Goal: Information Seeking & Learning: Learn about a topic

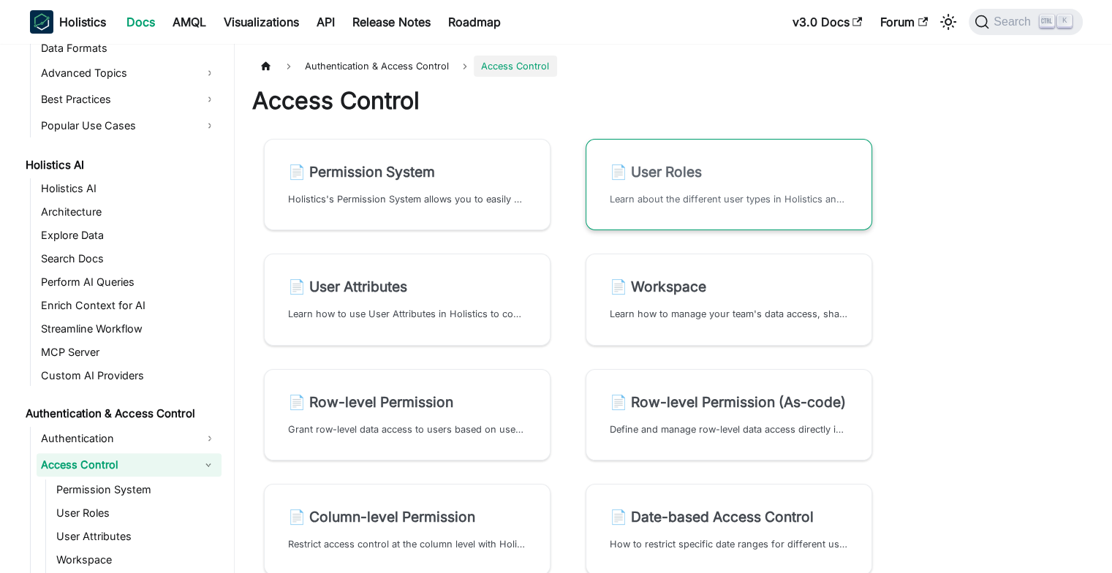
click at [673, 181] on link "📄️ User Roles Learn about the different user types in Holistics and how they ca…" at bounding box center [729, 184] width 287 height 91
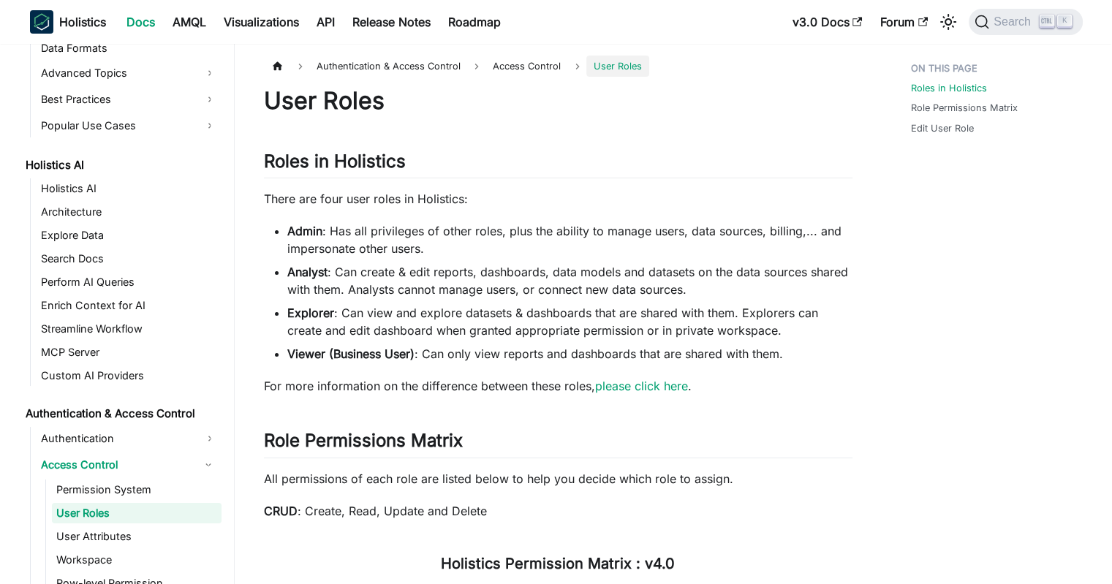
scroll to position [690, 0]
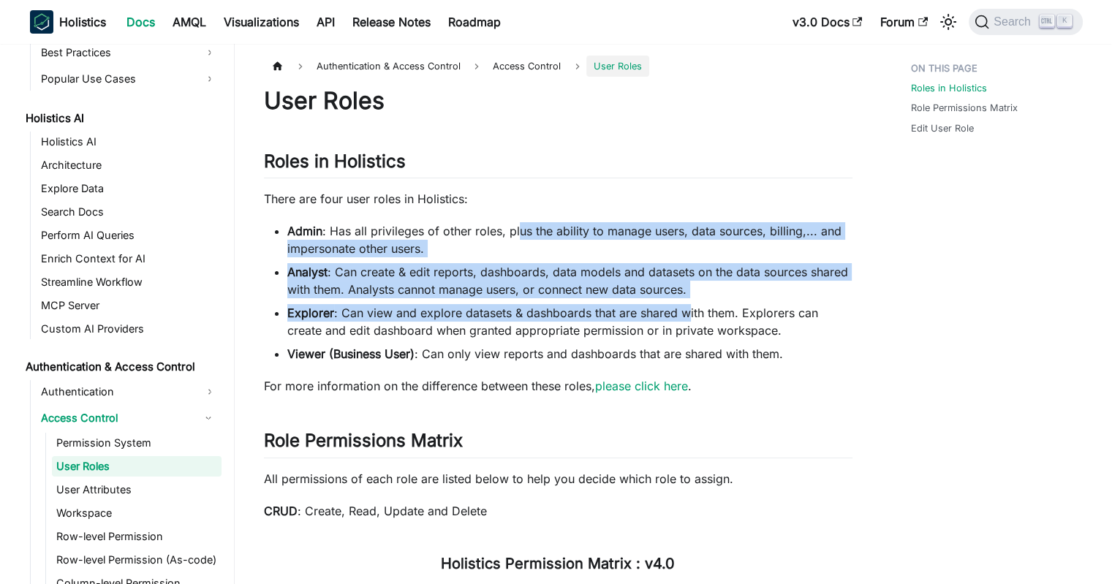
drag, startPoint x: 519, startPoint y: 213, endPoint x: 687, endPoint y: 317, distance: 197.7
click at [685, 317] on li "Explorer : Can view and explore datasets & dashboards that are shared with them…" at bounding box center [569, 321] width 565 height 35
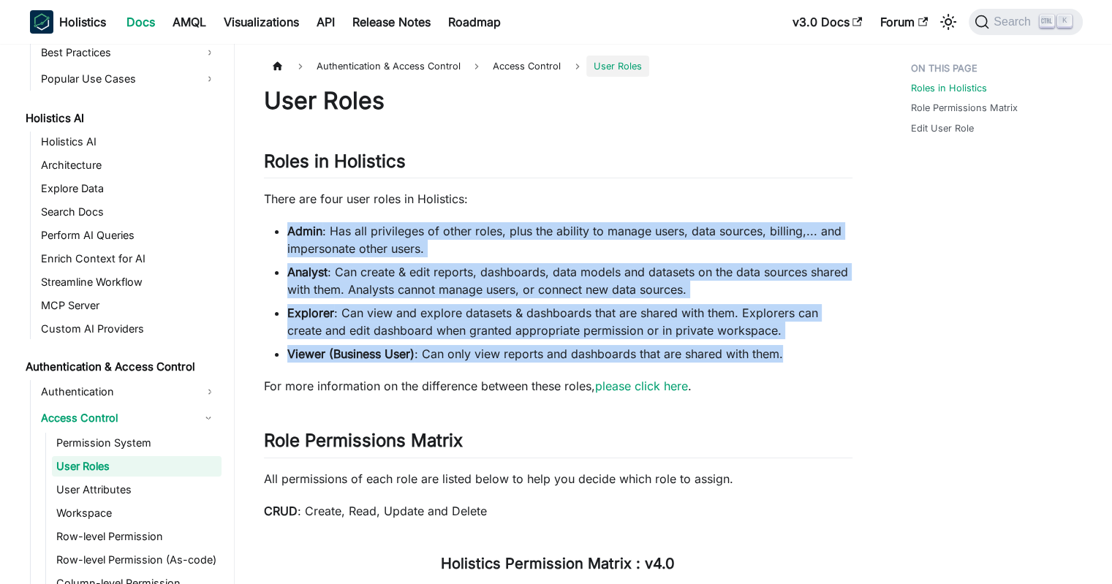
drag, startPoint x: 843, startPoint y: 344, endPoint x: 684, endPoint y: 205, distance: 211.4
click at [684, 205] on p "There are four user roles in Holistics:" at bounding box center [558, 199] width 589 height 18
drag, startPoint x: 697, startPoint y: 194, endPoint x: 802, endPoint y: 360, distance: 196.2
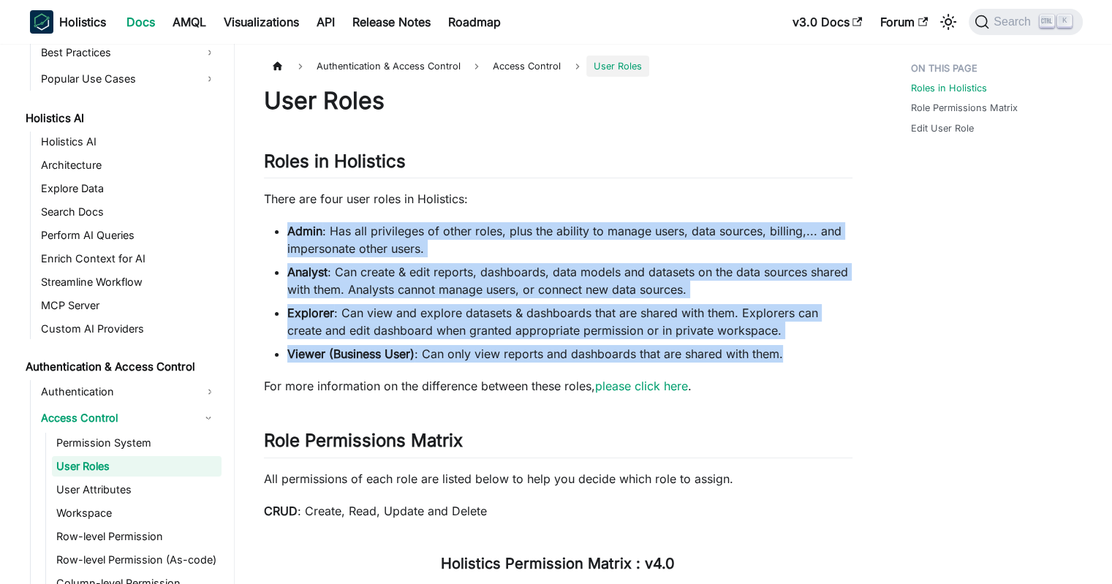
click at [802, 360] on li "Viewer (Business User) : Can only view reports and dashboards that are shared w…" at bounding box center [569, 354] width 565 height 18
drag, startPoint x: 819, startPoint y: 359, endPoint x: 618, endPoint y: 206, distance: 252.6
click at [618, 206] on p "There are four user roles in Holistics:" at bounding box center [558, 199] width 589 height 18
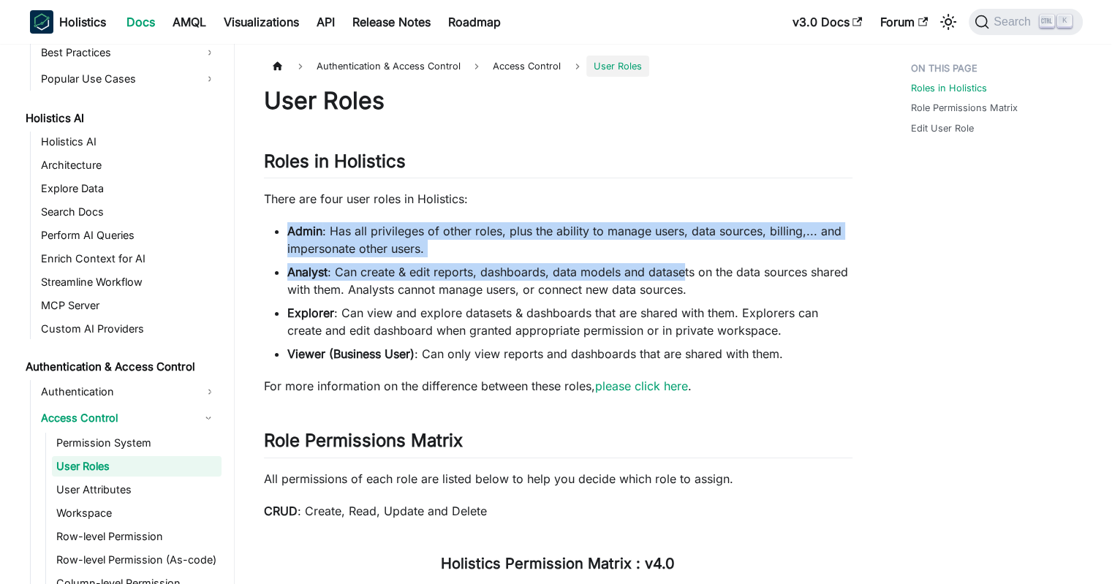
drag, startPoint x: 631, startPoint y: 198, endPoint x: 684, endPoint y: 265, distance: 85.4
click at [684, 265] on li "Analyst : Can create & edit reports, dashboards, data models and datasets on th…" at bounding box center [569, 280] width 565 height 35
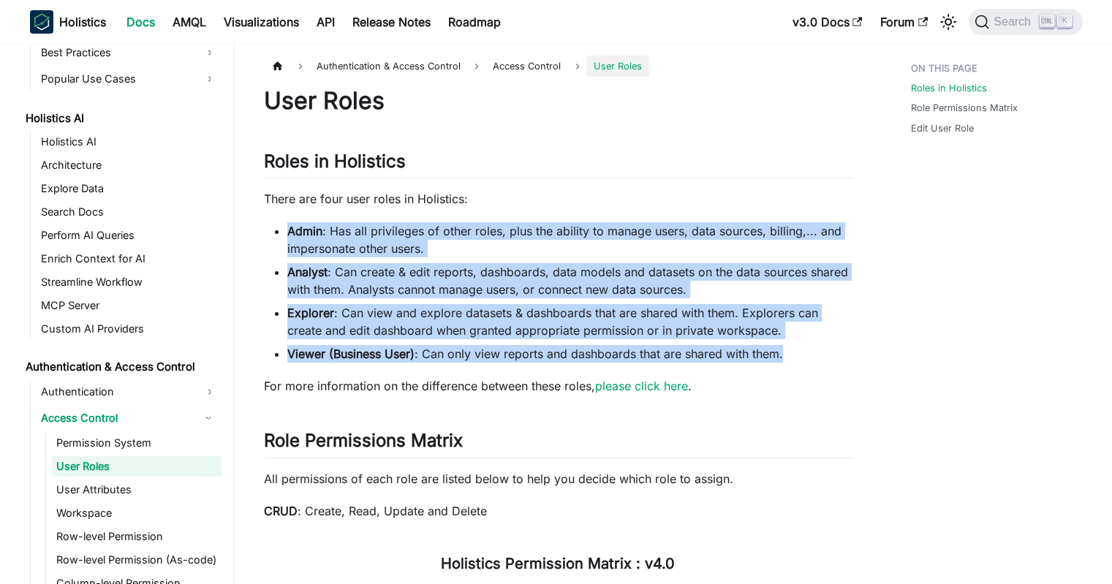
drag, startPoint x: 664, startPoint y: 203, endPoint x: 809, endPoint y: 350, distance: 206.9
click at [809, 350] on li "Viewer (Business User) : Can only view reports and dashboards that are shared w…" at bounding box center [569, 354] width 565 height 18
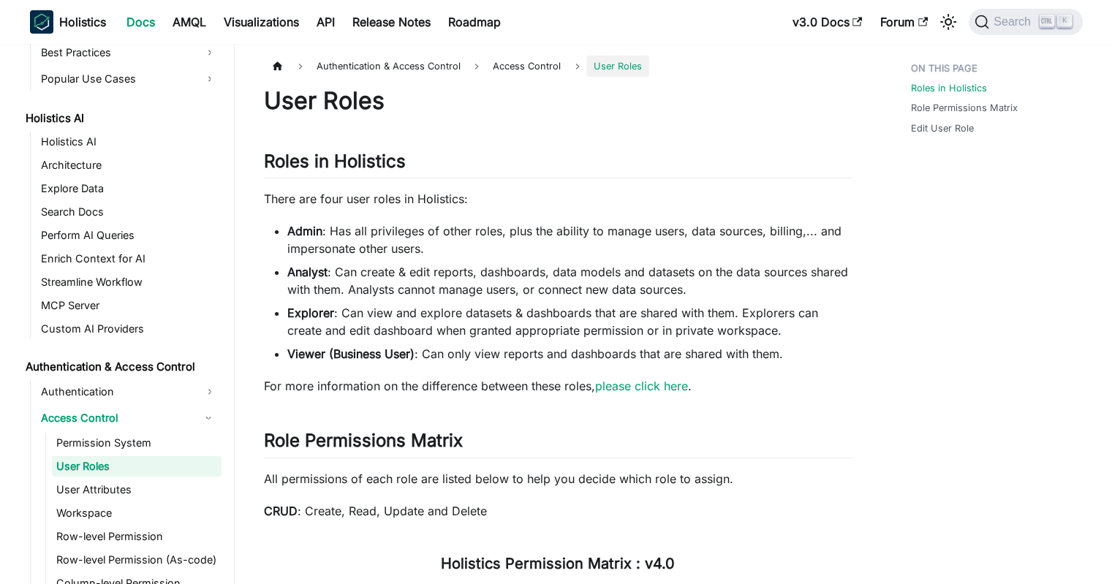
click at [551, 273] on li "Analyst : Can create & edit reports, dashboards, data models and datasets on th…" at bounding box center [569, 280] width 565 height 35
click at [454, 251] on li "Admin : Has all privileges of other roles, plus the ability to manage users, da…" at bounding box center [569, 239] width 565 height 35
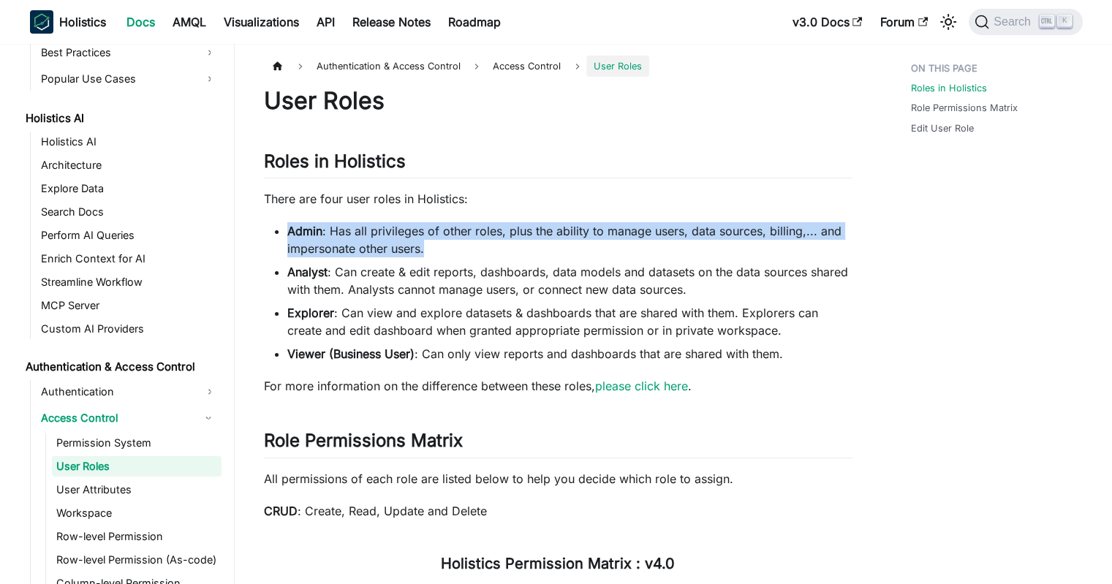
click at [454, 251] on li "Admin : Has all privileges of other roles, plus the ability to manage users, da…" at bounding box center [569, 239] width 565 height 35
click at [464, 245] on li "Admin : Has all privileges of other roles, plus the ability to manage users, da…" at bounding box center [569, 239] width 565 height 35
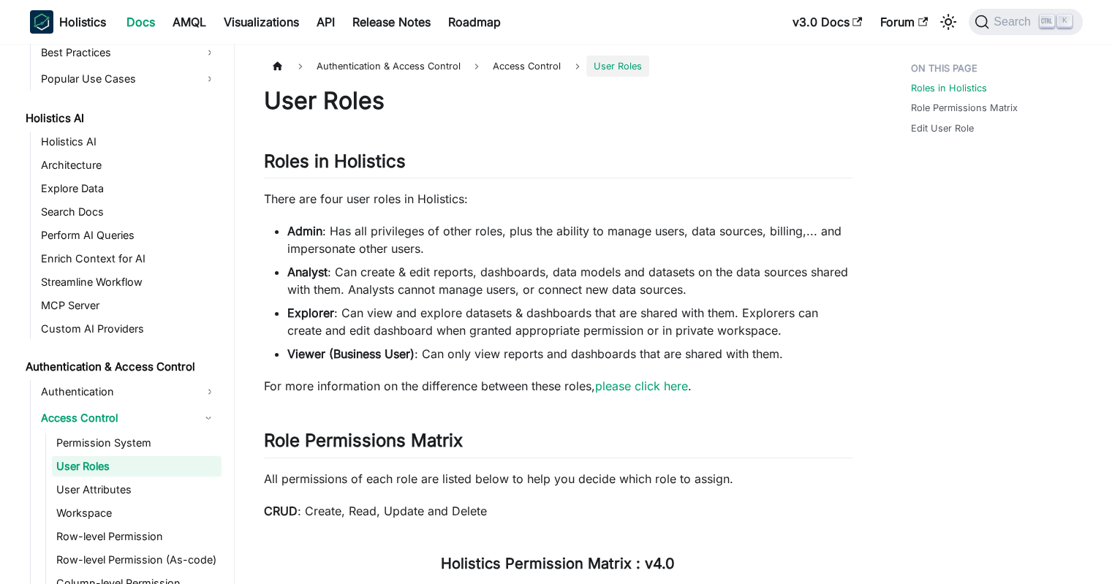
click at [464, 245] on li "Admin : Has all privileges of other roles, plus the ability to manage users, da…" at bounding box center [569, 239] width 565 height 35
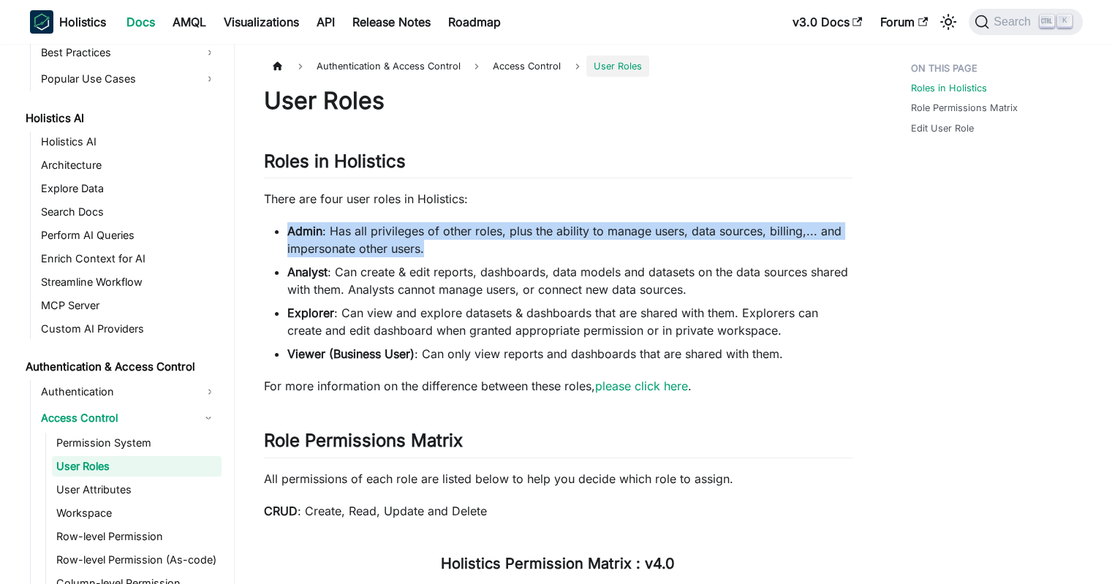
click at [464, 245] on li "Admin : Has all privileges of other roles, plus the ability to manage users, da…" at bounding box center [569, 239] width 565 height 35
click at [488, 240] on li "Admin : Has all privileges of other roles, plus the ability to manage users, da…" at bounding box center [569, 239] width 565 height 35
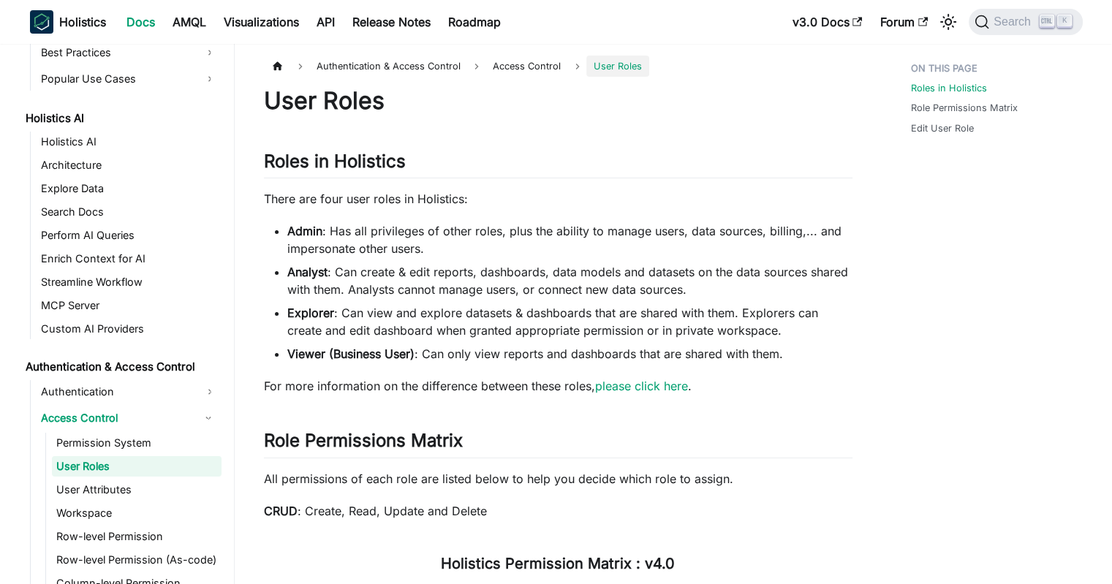
click at [488, 240] on li "Admin : Has all privileges of other roles, plus the ability to manage users, da…" at bounding box center [569, 239] width 565 height 35
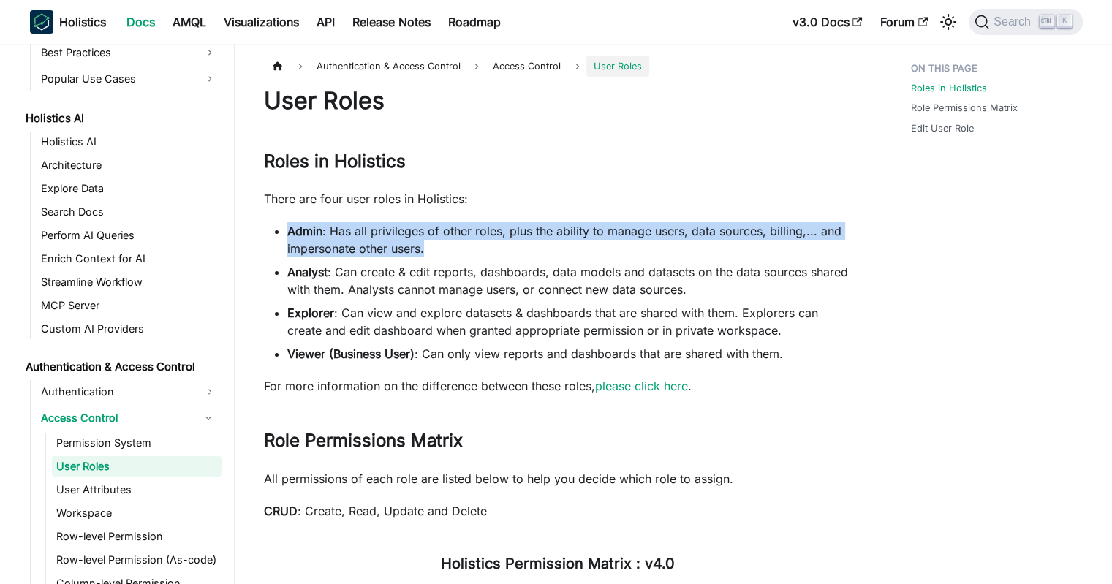
click at [488, 240] on li "Admin : Has all privileges of other roles, plus the ability to manage users, da…" at bounding box center [569, 239] width 565 height 35
click at [548, 240] on li "Admin : Has all privileges of other roles, plus the ability to manage users, da…" at bounding box center [569, 239] width 565 height 35
drag, startPoint x: 547, startPoint y: 226, endPoint x: 537, endPoint y: 249, distance: 25.5
click at [537, 249] on li "Admin : Has all privileges of other roles, plus the ability to manage users, da…" at bounding box center [569, 239] width 565 height 35
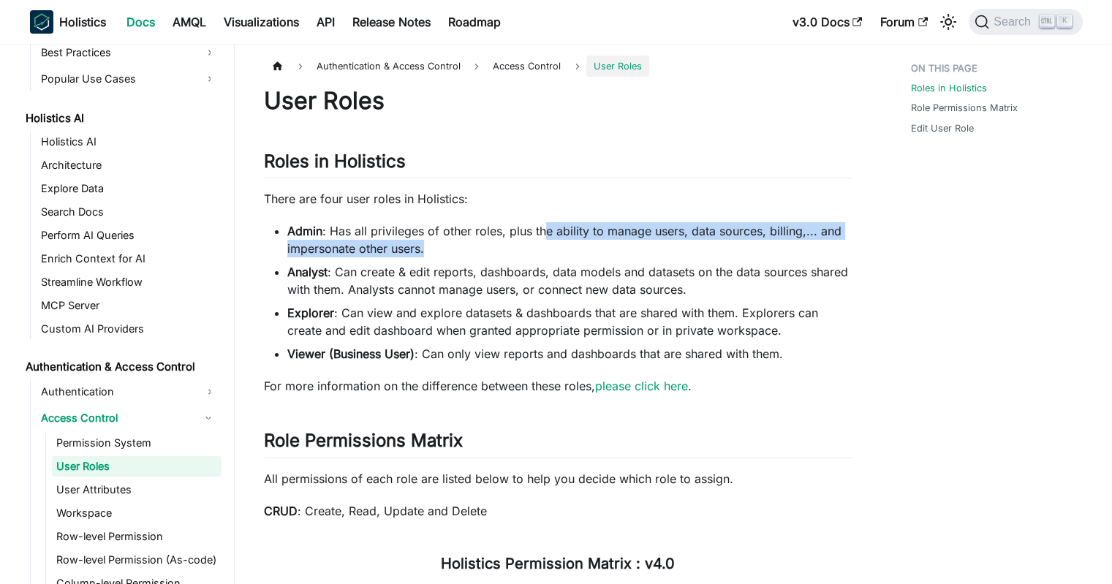
drag, startPoint x: 532, startPoint y: 250, endPoint x: 544, endPoint y: 210, distance: 42.1
drag, startPoint x: 555, startPoint y: 203, endPoint x: 541, endPoint y: 245, distance: 44.6
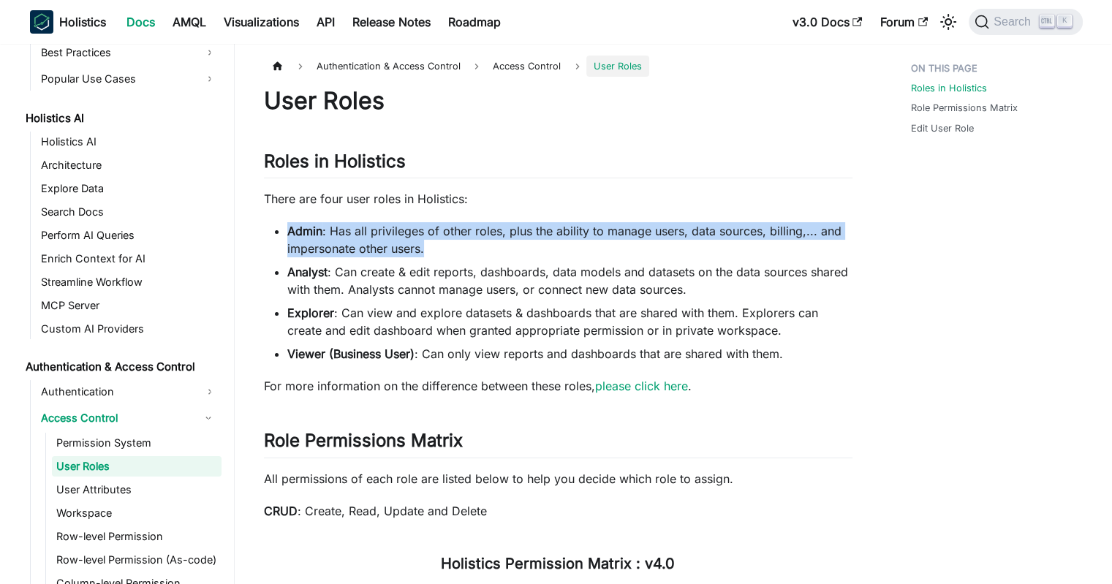
click at [541, 245] on li "Admin : Has all privileges of other roles, plus the ability to manage users, da…" at bounding box center [569, 239] width 565 height 35
drag, startPoint x: 532, startPoint y: 245, endPoint x: 550, endPoint y: 203, distance: 45.2
click at [550, 203] on p "There are four user roles in Holistics:" at bounding box center [558, 199] width 589 height 18
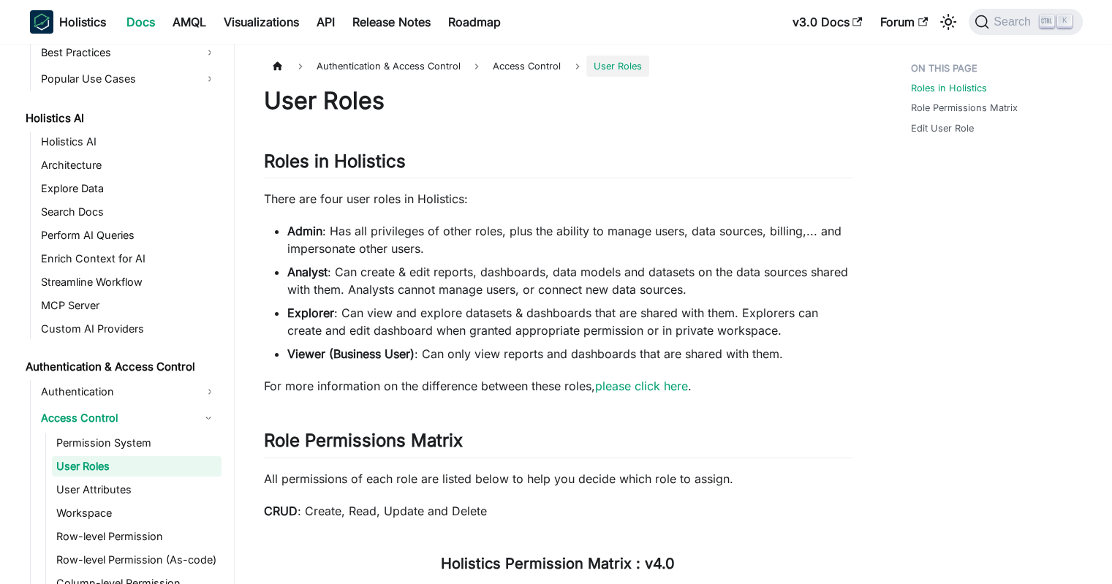
drag, startPoint x: 562, startPoint y: 198, endPoint x: 540, endPoint y: 245, distance: 51.7
click at [540, 245] on li "Admin : Has all privileges of other roles, plus the ability to manage users, da…" at bounding box center [569, 239] width 565 height 35
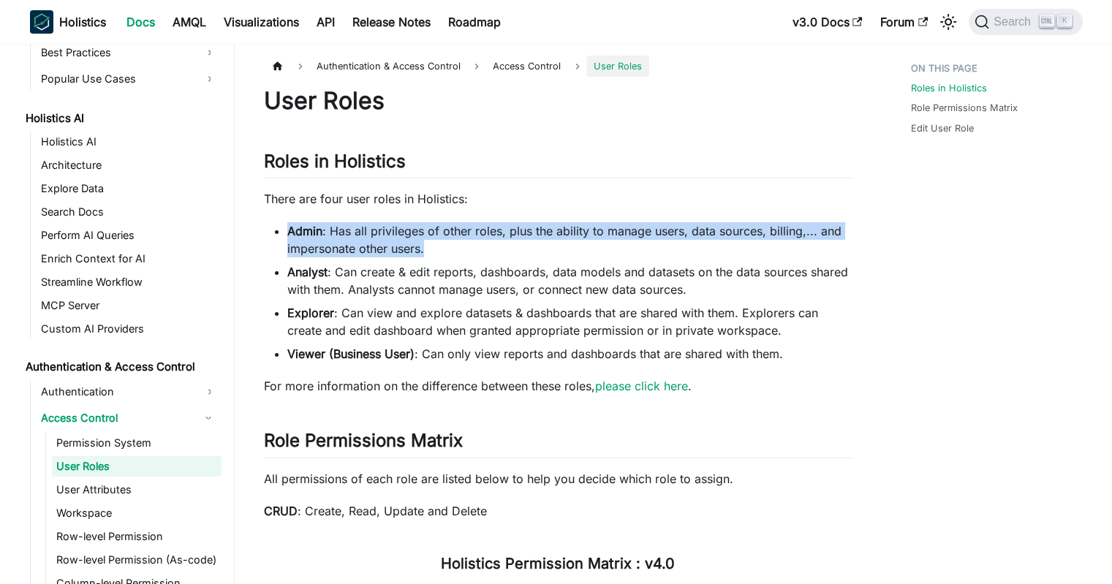
drag, startPoint x: 531, startPoint y: 239, endPoint x: 550, endPoint y: 200, distance: 43.8
click at [550, 200] on p "There are four user roles in Holistics:" at bounding box center [558, 199] width 589 height 18
drag, startPoint x: 562, startPoint y: 195, endPoint x: 540, endPoint y: 248, distance: 56.8
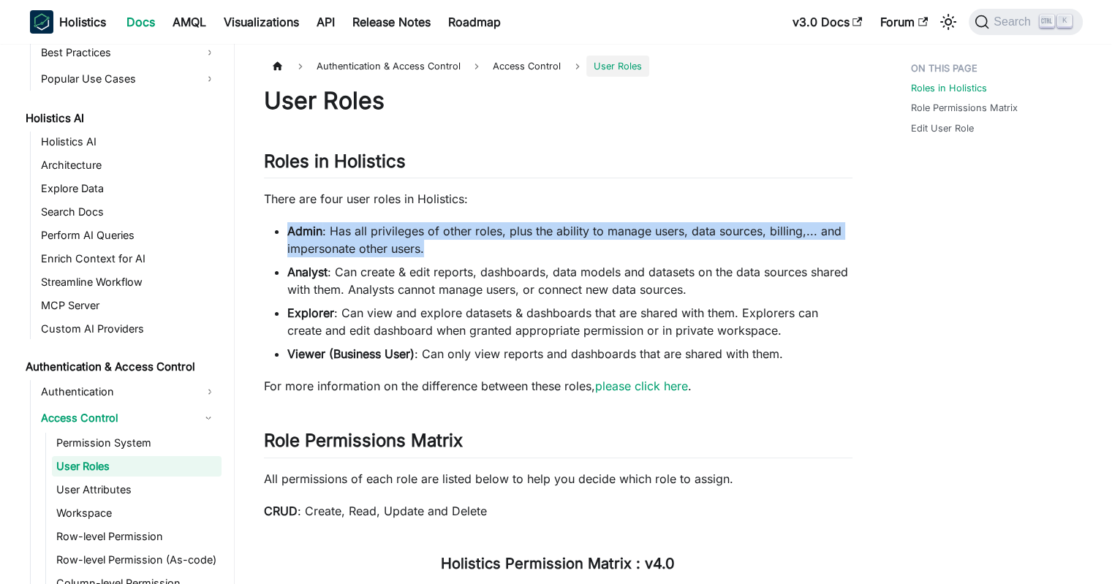
click at [540, 248] on li "Admin : Has all privileges of other roles, plus the ability to manage users, da…" at bounding box center [569, 239] width 565 height 35
drag, startPoint x: 527, startPoint y: 245, endPoint x: 543, endPoint y: 206, distance: 42.9
click at [543, 206] on p "There are four user roles in Holistics:" at bounding box center [558, 199] width 589 height 18
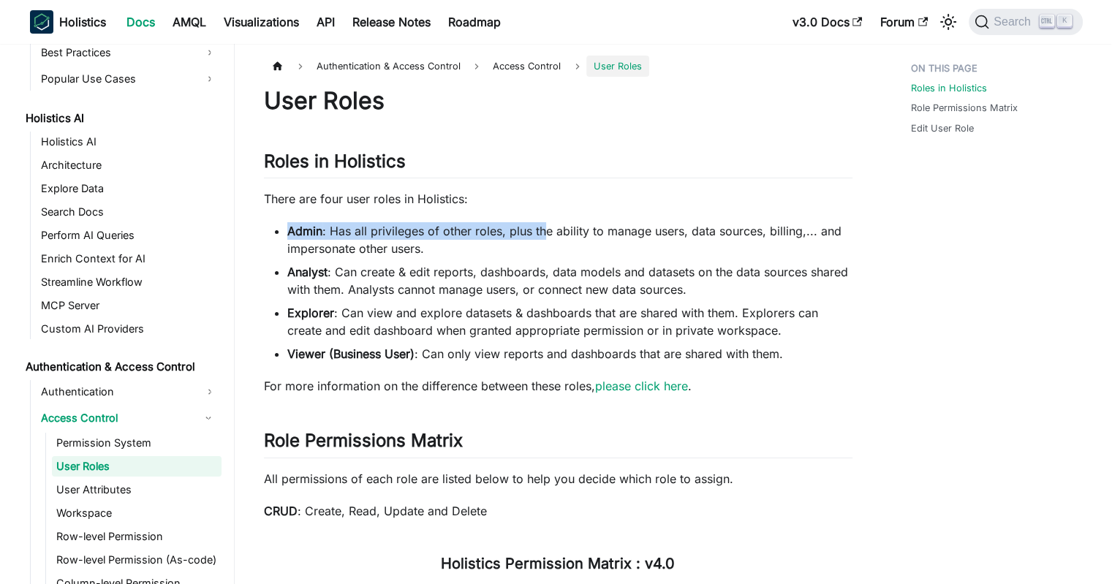
drag, startPoint x: 551, startPoint y: 204, endPoint x: 538, endPoint y: 240, distance: 38.2
click at [538, 240] on li "Admin : Has all privileges of other roles, plus the ability to manage users, da…" at bounding box center [569, 239] width 565 height 35
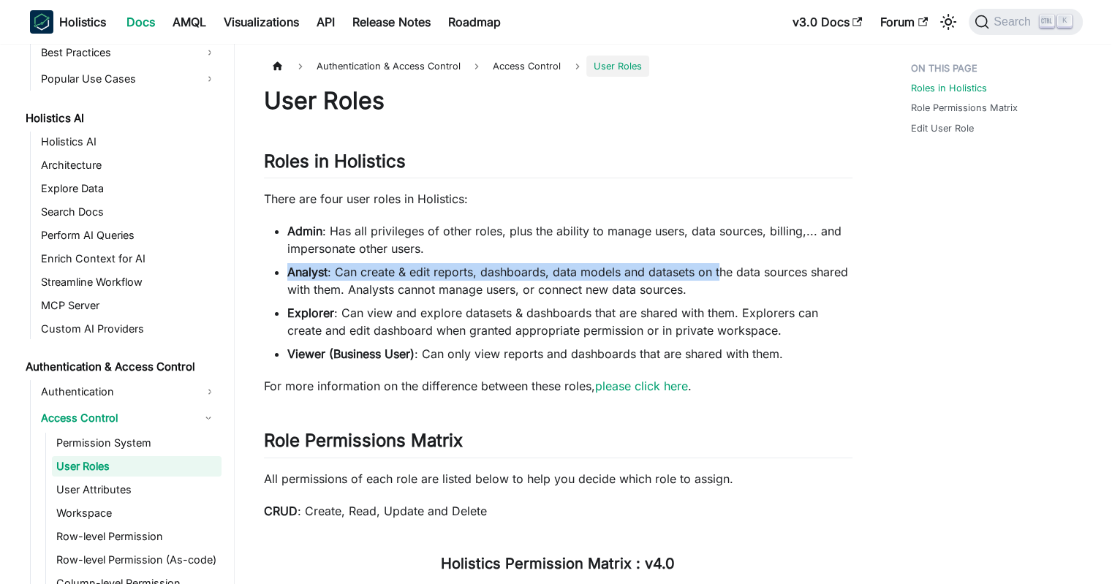
drag, startPoint x: 531, startPoint y: 250, endPoint x: 718, endPoint y: 280, distance: 189.6
click at [718, 280] on ul "Admin : Has all privileges of other roles, plus the ability to manage users, da…" at bounding box center [558, 292] width 589 height 140
click at [718, 280] on li "Analyst : Can create & edit reports, dashboards, data models and datasets on th…" at bounding box center [569, 280] width 565 height 35
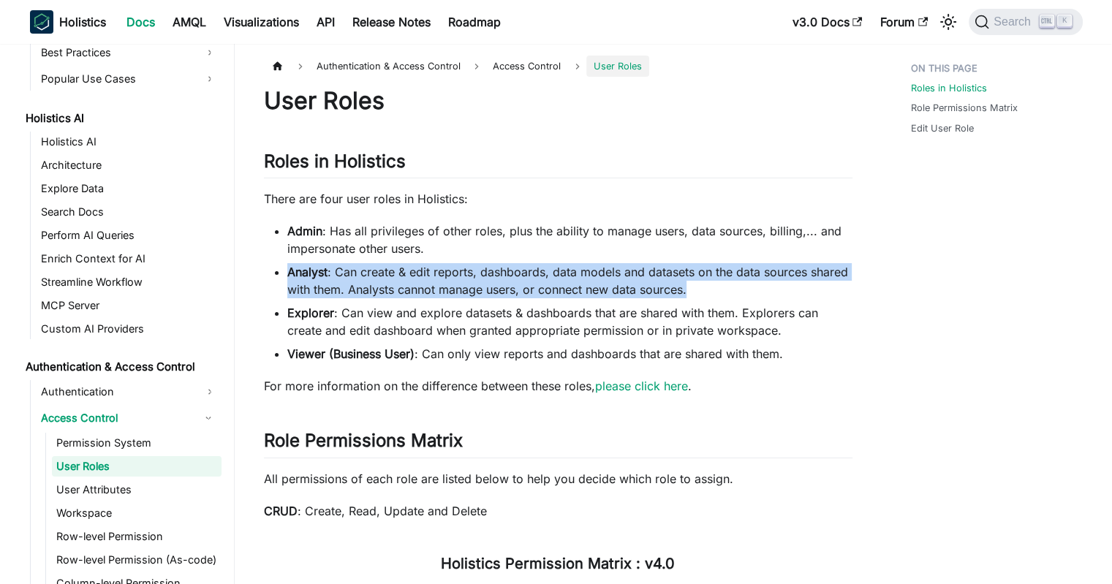
drag, startPoint x: 760, startPoint y: 293, endPoint x: 758, endPoint y: 248, distance: 44.6
click at [758, 248] on ul "Admin : Has all privileges of other roles, plus the ability to manage users, da…" at bounding box center [558, 292] width 589 height 140
click at [758, 248] on li "Admin : Has all privileges of other roles, plus the ability to manage users, da…" at bounding box center [569, 239] width 565 height 35
drag, startPoint x: 763, startPoint y: 245, endPoint x: 753, endPoint y: 286, distance: 42.0
click at [754, 286] on ul "Admin : Has all privileges of other roles, plus the ability to manage users, da…" at bounding box center [558, 292] width 589 height 140
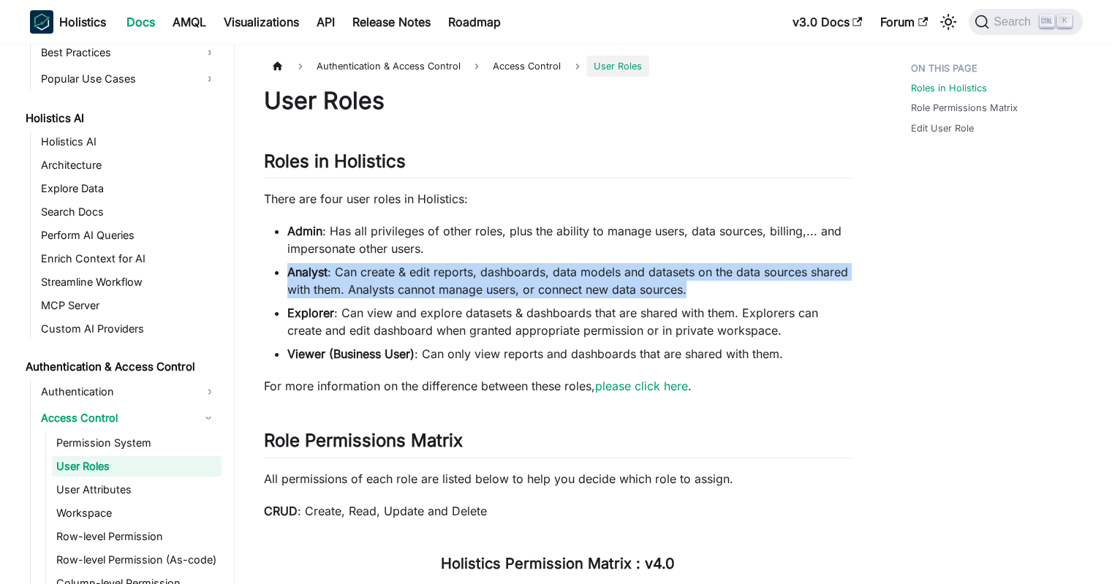
click at [753, 286] on li "Analyst : Can create & edit reports, dashboards, data models and datasets on th…" at bounding box center [569, 280] width 565 height 35
drag, startPoint x: 733, startPoint y: 285, endPoint x: 734, endPoint y: 245, distance: 39.5
click at [734, 245] on ul "Admin : Has all privileges of other roles, plus the ability to manage users, da…" at bounding box center [558, 292] width 589 height 140
click at [734, 245] on li "Admin : Has all privileges of other roles, plus the ability to manage users, da…" at bounding box center [569, 239] width 565 height 35
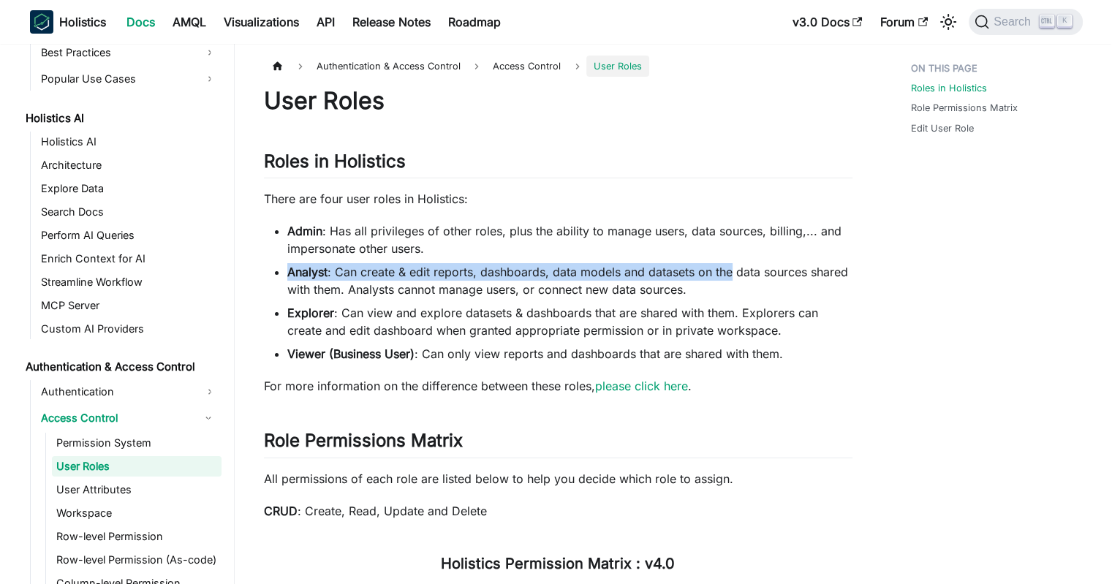
drag, startPoint x: 738, startPoint y: 249, endPoint x: 726, endPoint y: 285, distance: 37.9
click at [726, 285] on ul "Admin : Has all privileges of other roles, plus the ability to manage users, da…" at bounding box center [558, 292] width 589 height 140
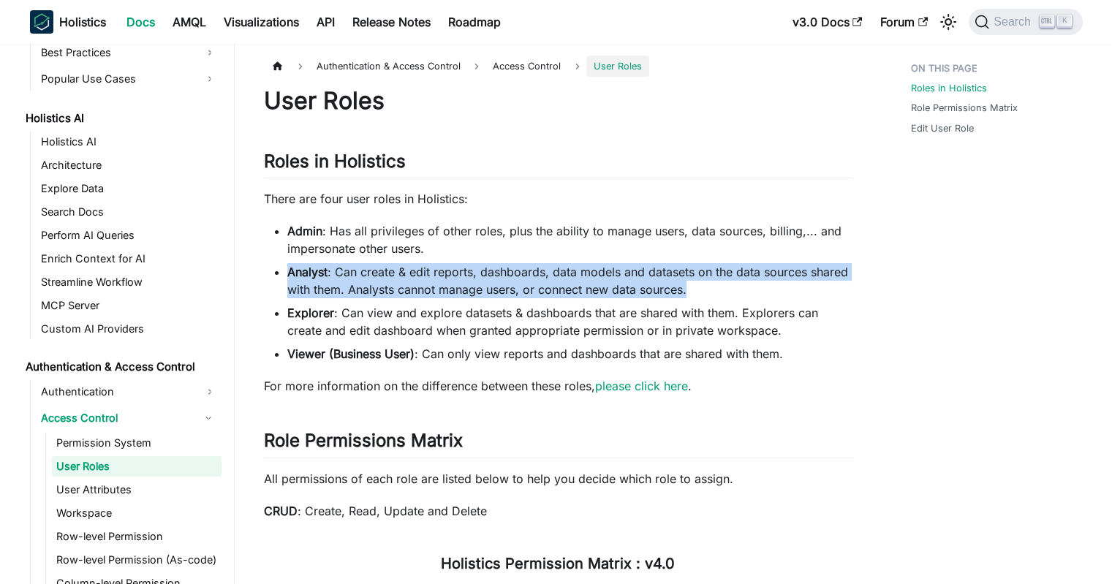
click at [726, 285] on li "Analyst : Can create & edit reports, dashboards, data models and datasets on th…" at bounding box center [569, 280] width 565 height 35
drag, startPoint x: 712, startPoint y: 278, endPoint x: 714, endPoint y: 251, distance: 27.1
click at [714, 251] on ul "Admin : Has all privileges of other roles, plus the ability to manage users, da…" at bounding box center [558, 292] width 589 height 140
click at [715, 251] on li "Admin : Has all privileges of other roles, plus the ability to manage users, da…" at bounding box center [569, 239] width 565 height 35
